Goal: Task Accomplishment & Management: Manage account settings

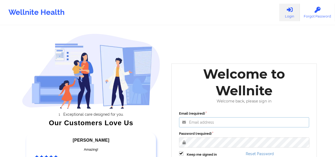
click at [201, 121] on input "Email (required)" at bounding box center [244, 122] width 130 height 10
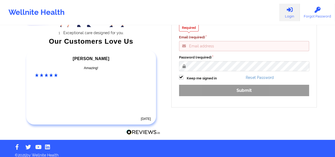
scroll to position [86, 0]
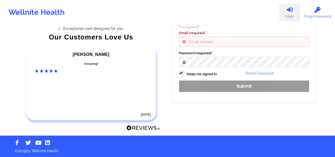
click at [227, 46] on input "Email (required)" at bounding box center [244, 42] width 130 height 10
type input "[PERSON_NAME][EMAIL_ADDRESS][DOMAIN_NAME]"
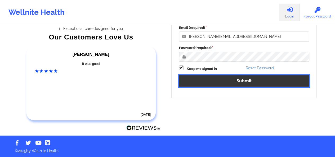
click at [226, 79] on button "Submit" at bounding box center [244, 80] width 130 height 11
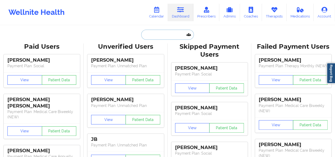
click at [155, 35] on input "text" at bounding box center [167, 35] width 52 height 10
paste input "[EMAIL_ADDRESS][DOMAIN_NAME]"
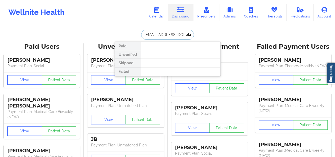
type input "[EMAIL_ADDRESS][DOMAIN_NAME]"
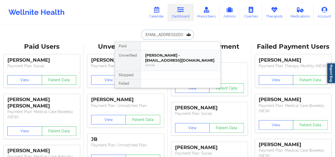
click at [169, 54] on div "[PERSON_NAME] - [EMAIL_ADDRESS][DOMAIN_NAME]" at bounding box center [180, 58] width 71 height 10
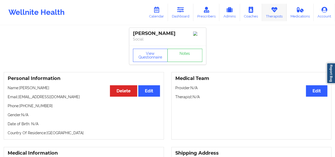
click at [274, 12] on icon at bounding box center [273, 10] width 7 height 6
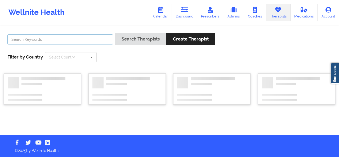
click at [62, 44] on input "text" at bounding box center [60, 39] width 106 height 10
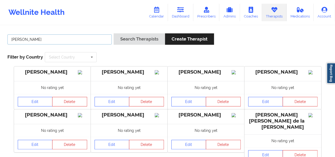
click at [113, 33] on button "Search Therapists" at bounding box center [138, 38] width 51 height 11
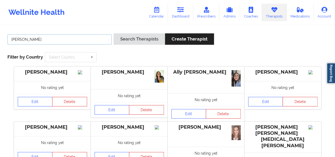
click at [63, 38] on input "[PERSON_NAME]" at bounding box center [59, 39] width 104 height 10
type input "[PERSON_NAME]"
click at [113, 33] on button "Search Therapists" at bounding box center [138, 38] width 51 height 11
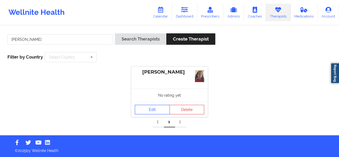
click at [154, 112] on link "Edit" at bounding box center [152, 110] width 35 height 10
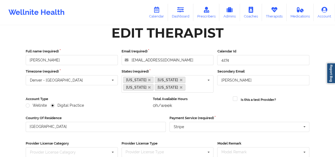
scroll to position [87, 0]
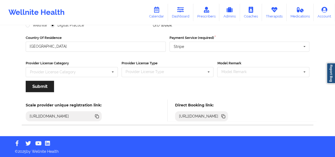
click at [225, 116] on icon at bounding box center [223, 116] width 3 height 3
click at [267, 16] on link "Therapists" at bounding box center [274, 12] width 25 height 17
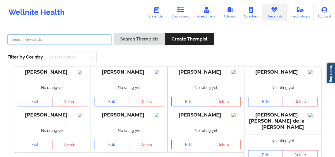
click at [86, 42] on input "text" at bounding box center [59, 39] width 104 height 10
type input "n"
type input "[PERSON_NAME]"
click at [113, 33] on button "Search Therapists" at bounding box center [138, 38] width 51 height 11
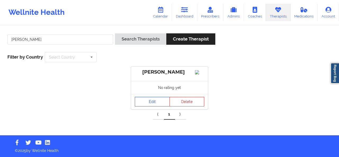
click at [145, 106] on link "Edit" at bounding box center [152, 102] width 35 height 10
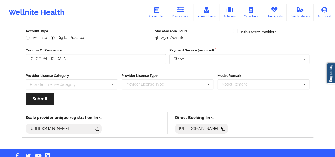
scroll to position [76, 0]
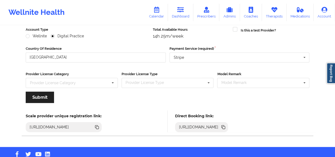
click at [226, 127] on icon at bounding box center [223, 127] width 6 height 6
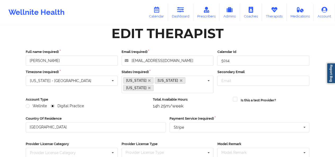
scroll to position [5, 0]
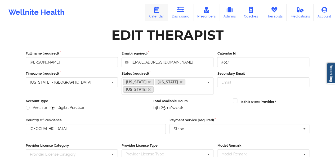
click at [160, 10] on icon at bounding box center [156, 10] width 7 height 6
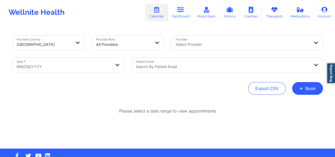
click at [190, 61] on div "Search by patient email" at bounding box center [220, 65] width 178 height 15
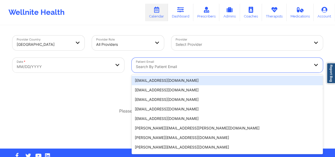
paste input "[EMAIL_ADDRESS][DOMAIN_NAME]"
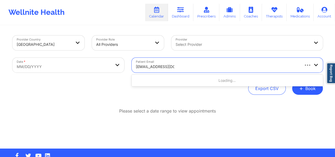
type input "[EMAIL_ADDRESS][DOMAIN_NAME]"
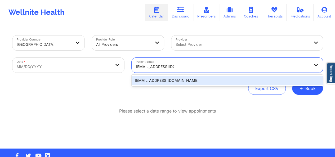
click at [172, 82] on div "[EMAIL_ADDRESS][DOMAIN_NAME]" at bounding box center [226, 81] width 191 height 10
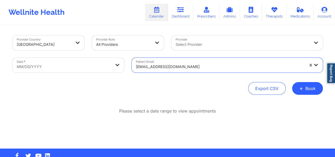
click at [107, 65] on body "Wellnite Health Calendar Dashboard Prescribers Admins Coaches Therapists Medica…" at bounding box center [167, 78] width 335 height 157
select select "2025-8"
select select "2025-9"
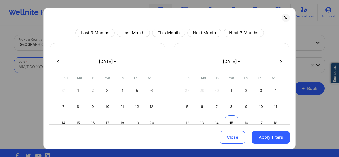
click at [231, 120] on div "15" at bounding box center [231, 122] width 13 height 15
select select "2025-9"
select select "2025-10"
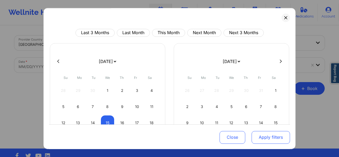
click at [261, 135] on button "Apply filters" at bounding box center [270, 137] width 38 height 13
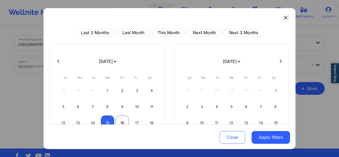
select select "2025-9"
select select "2025-10"
click at [120, 121] on div "16" at bounding box center [121, 122] width 13 height 15
select select "2025-9"
select select "2025-10"
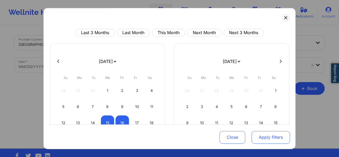
click at [265, 138] on button "Apply filters" at bounding box center [270, 137] width 38 height 13
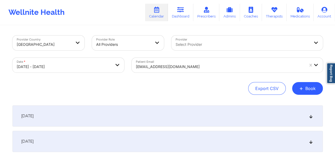
click at [312, 117] on icon at bounding box center [310, 116] width 4 height 4
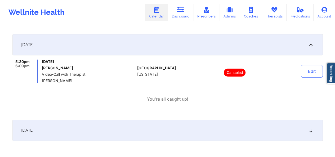
scroll to position [71, 0]
click at [186, 17] on link "Dashboard" at bounding box center [180, 12] width 25 height 17
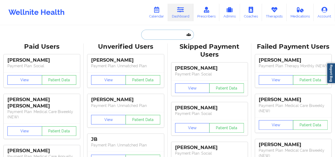
click at [172, 36] on input "text" at bounding box center [167, 35] width 52 height 10
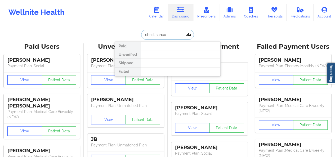
type input "christinarico"
click at [269, 13] on link "Therapists" at bounding box center [274, 12] width 25 height 17
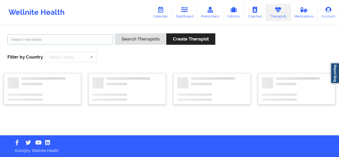
click at [81, 40] on input "text" at bounding box center [60, 39] width 106 height 10
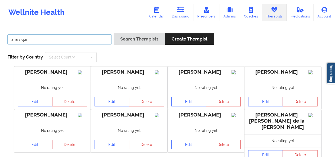
type input "anais qui"
click at [113, 33] on button "Search Therapists" at bounding box center [138, 38] width 51 height 11
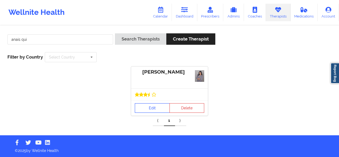
click at [140, 106] on link "Edit" at bounding box center [152, 108] width 35 height 10
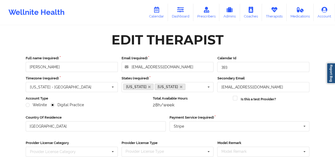
scroll to position [80, 0]
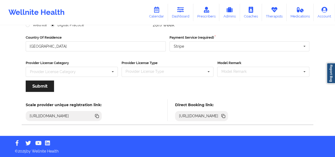
click at [225, 115] on icon at bounding box center [223, 116] width 3 height 3
click at [274, 16] on link "Therapists" at bounding box center [274, 12] width 25 height 17
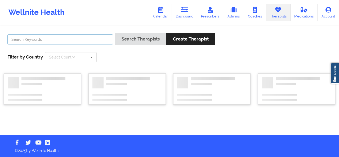
click at [95, 40] on input "text" at bounding box center [60, 39] width 106 height 10
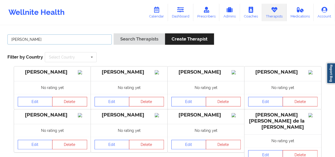
type input "[PERSON_NAME]"
click at [113, 33] on button "Search Therapists" at bounding box center [138, 38] width 51 height 11
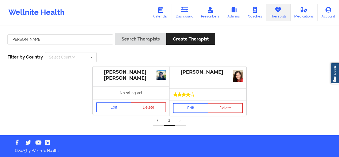
click at [189, 105] on link "Edit" at bounding box center [190, 108] width 35 height 10
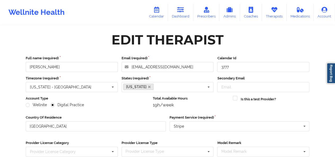
scroll to position [80, 0]
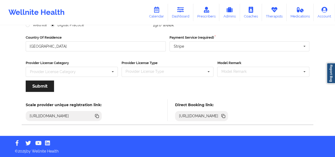
click at [225, 117] on icon at bounding box center [223, 116] width 3 height 3
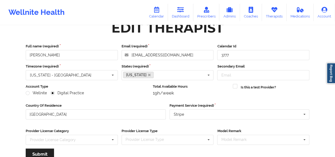
scroll to position [11, 0]
